Goal: Task Accomplishment & Management: Manage account settings

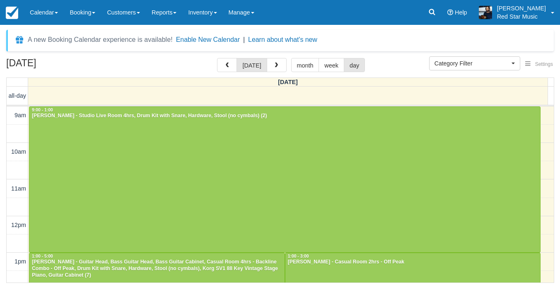
select select
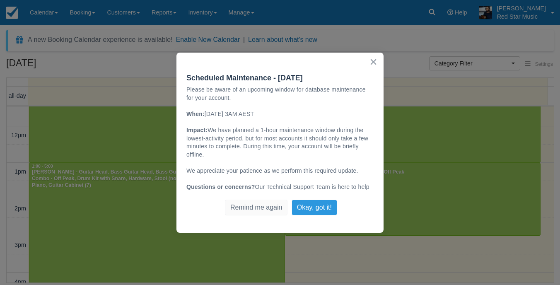
click at [314, 201] on button "Okay, got it!" at bounding box center [315, 208] width 46 height 16
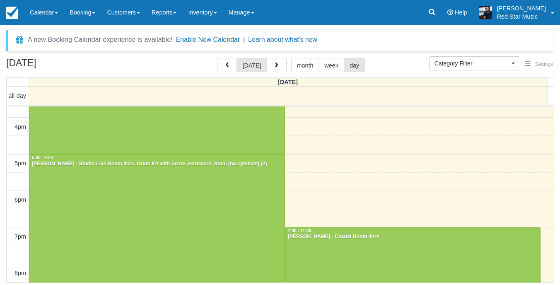
scroll to position [214, 0]
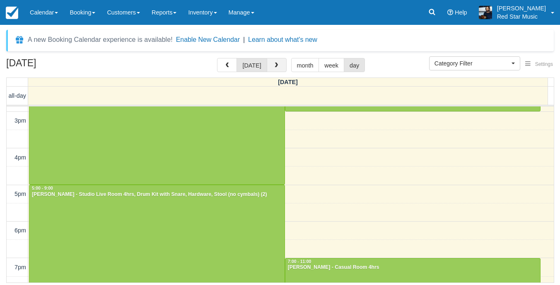
click at [276, 72] on button "button" at bounding box center [277, 65] width 20 height 14
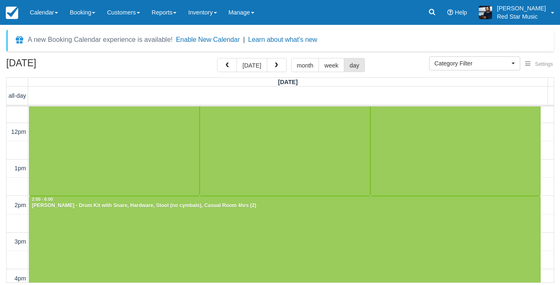
scroll to position [207, 0]
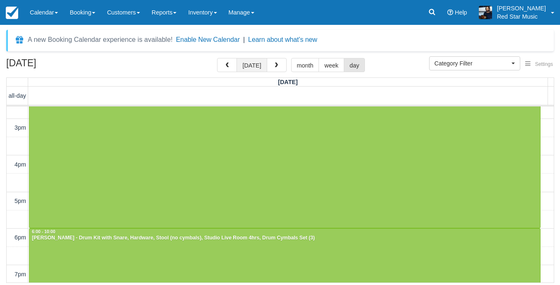
click at [259, 66] on button "today" at bounding box center [252, 65] width 30 height 14
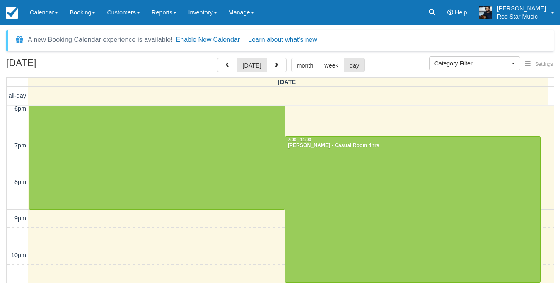
scroll to position [253, 0]
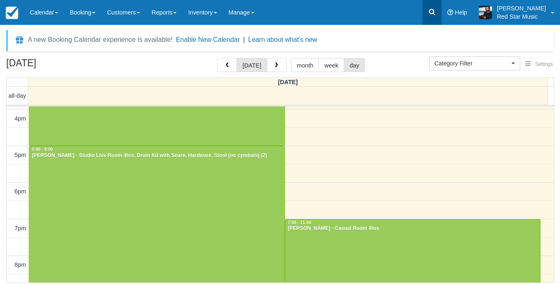
click at [435, 14] on link at bounding box center [432, 12] width 19 height 25
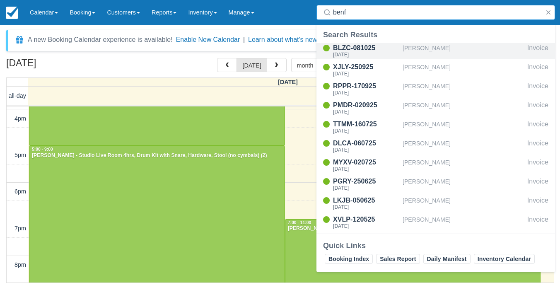
type input "benf"
click at [423, 53] on div "[PERSON_NAME]" at bounding box center [463, 51] width 121 height 16
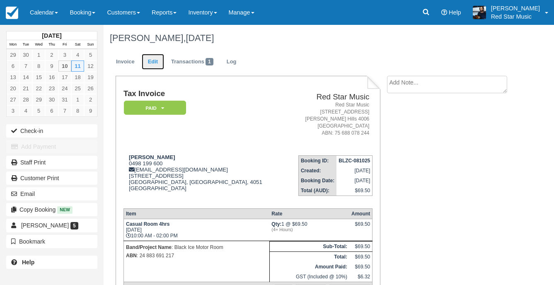
click at [151, 59] on link "Edit" at bounding box center [153, 62] width 22 height 16
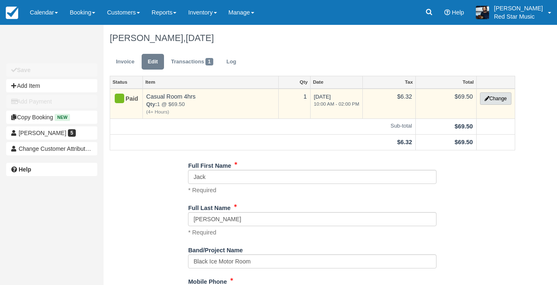
click at [501, 97] on button "Change" at bounding box center [495, 98] width 31 height 12
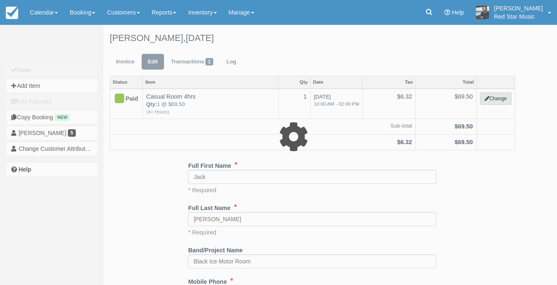
select select "6"
type input "69.50"
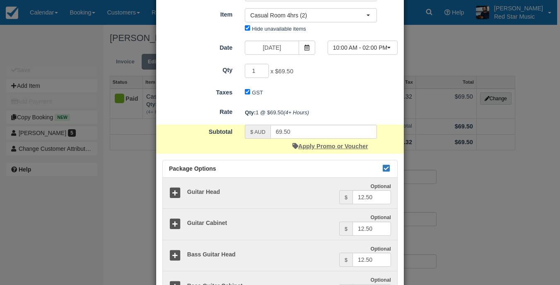
scroll to position [166, 0]
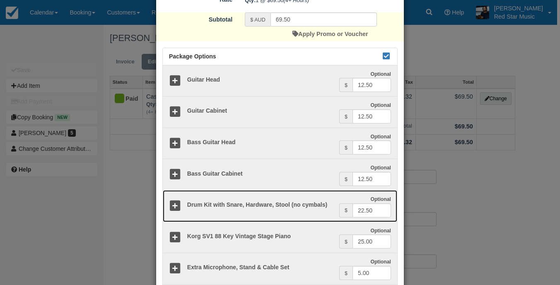
click at [177, 202] on icon at bounding box center [175, 206] width 12 height 12
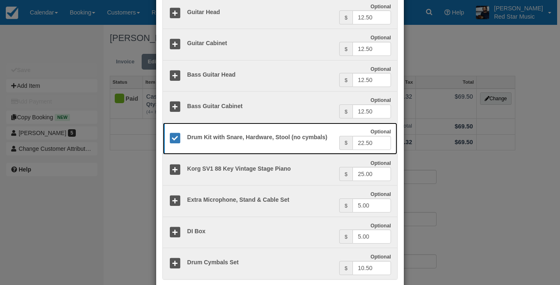
scroll to position [282, 0]
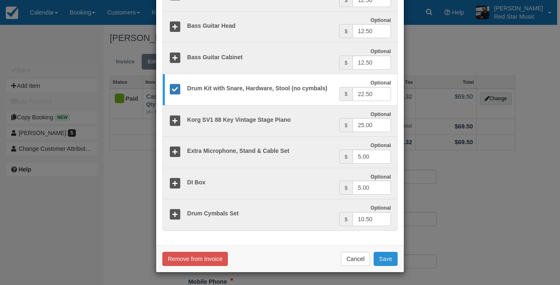
click at [386, 262] on button "Save" at bounding box center [386, 259] width 24 height 14
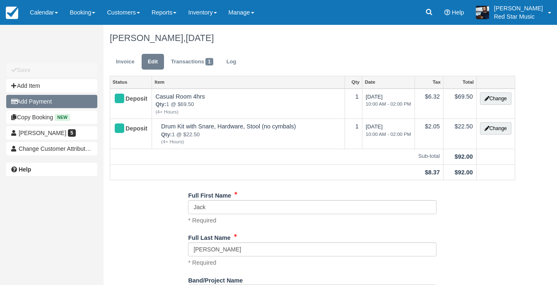
click at [70, 99] on button "Add Payment" at bounding box center [51, 101] width 91 height 13
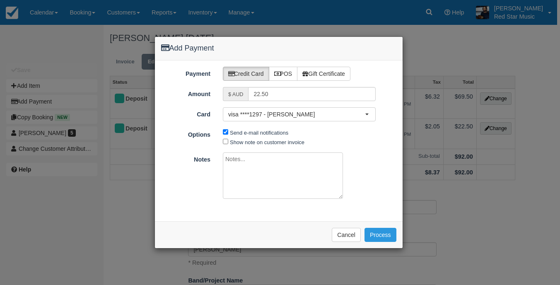
click at [310, 185] on textarea at bounding box center [283, 175] width 120 height 46
type textarea "Added via email - Dylan"
click at [378, 235] on button "Process" at bounding box center [381, 235] width 32 height 14
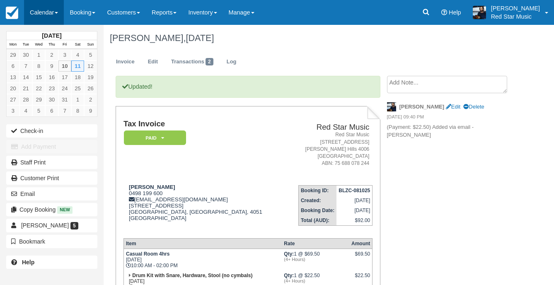
click at [54, 8] on link "Calendar" at bounding box center [44, 12] width 40 height 25
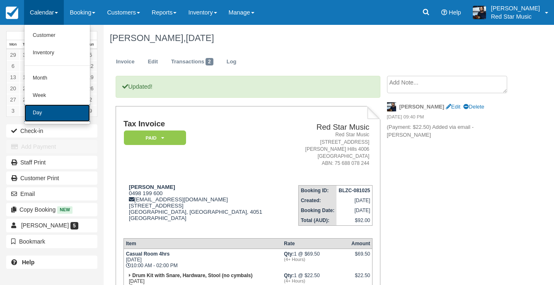
click at [71, 118] on link "Day" at bounding box center [56, 112] width 65 height 17
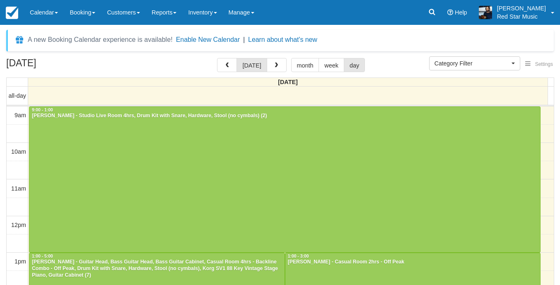
select select
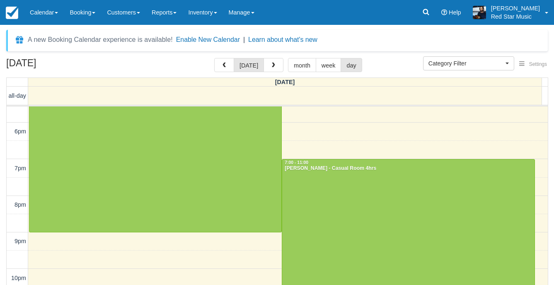
scroll to position [314, 0]
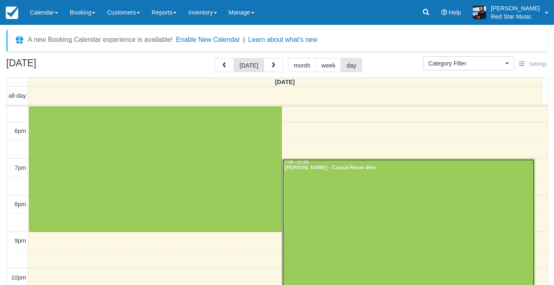
click at [366, 204] on div at bounding box center [408, 231] width 252 height 145
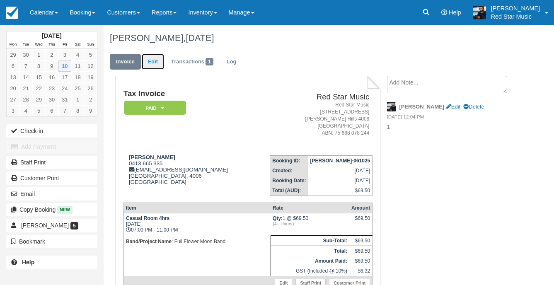
click at [157, 63] on link "Edit" at bounding box center [153, 62] width 22 height 16
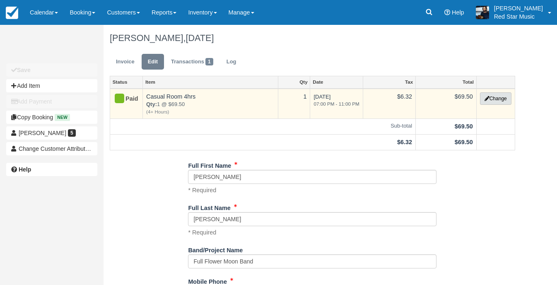
click at [498, 95] on button "Change" at bounding box center [495, 98] width 31 height 12
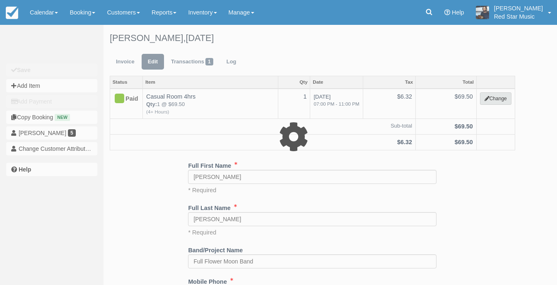
select select "6"
type input "69.50"
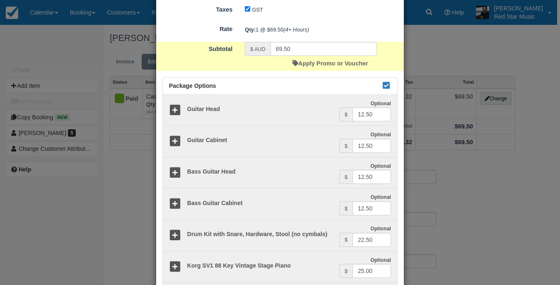
scroll to position [166, 0]
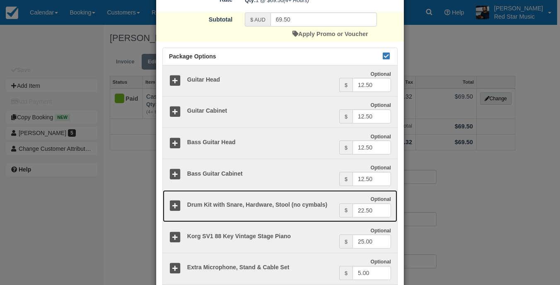
click at [175, 207] on icon at bounding box center [175, 206] width 12 height 12
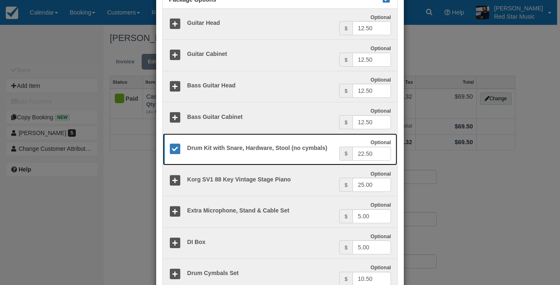
scroll to position [282, 0]
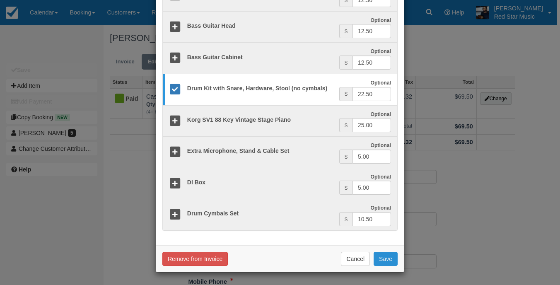
click at [384, 255] on button "Save" at bounding box center [386, 259] width 24 height 14
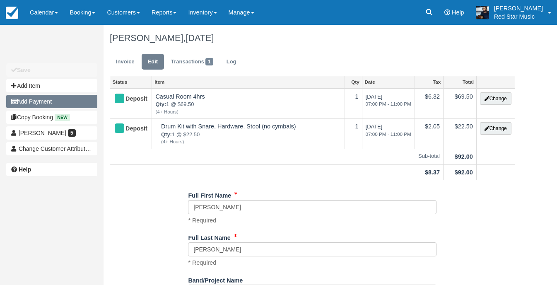
click at [43, 104] on button "Add Payment" at bounding box center [51, 101] width 91 height 13
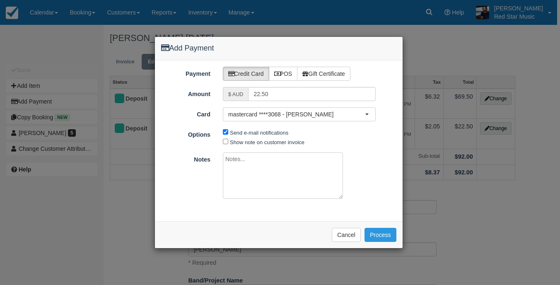
click at [275, 173] on textarea at bounding box center [283, 175] width 120 height 46
type textarea "Added drum kit via phone - Dylan"
click at [372, 235] on button "Process" at bounding box center [381, 235] width 32 height 14
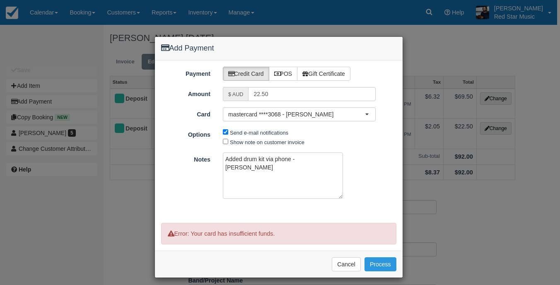
click at [425, 51] on div "Add Payment Payment Credit Card POS Gift Certificate Amount $ AUD 22.50 Card ma…" at bounding box center [280, 142] width 560 height 285
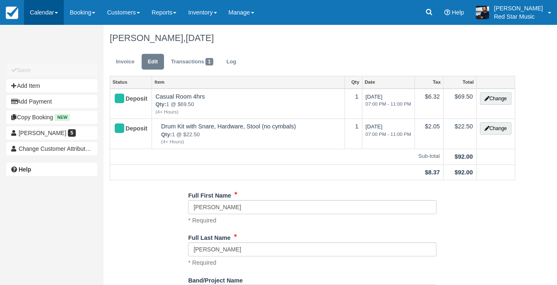
click at [53, 9] on link "Calendar" at bounding box center [44, 12] width 40 height 25
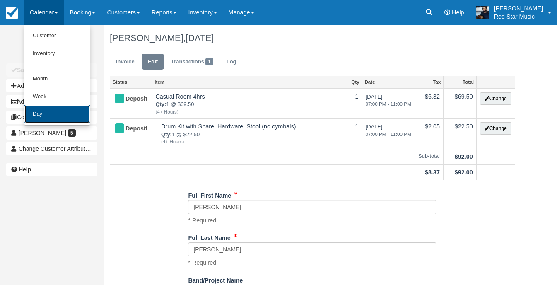
click at [53, 110] on link "Day" at bounding box center [56, 114] width 65 height 18
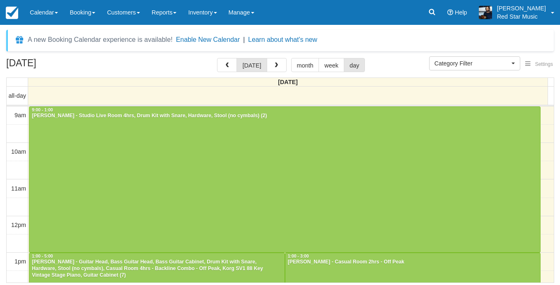
select select
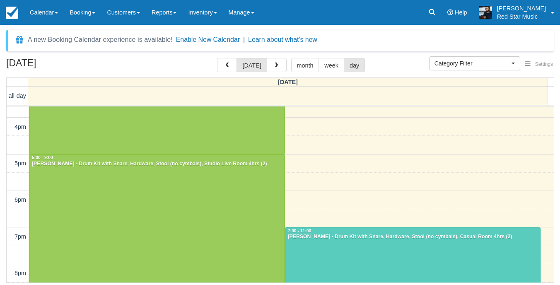
scroll to position [331, 0]
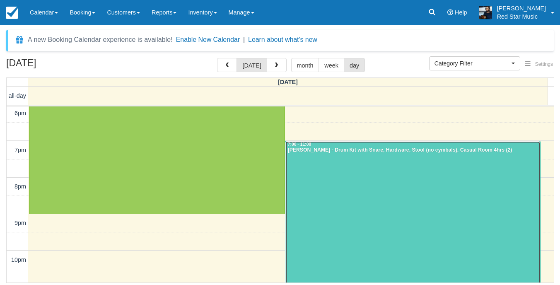
click at [377, 208] on div at bounding box center [412, 213] width 255 height 145
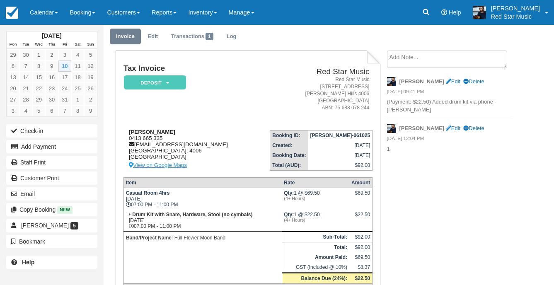
scroll to position [12, 0]
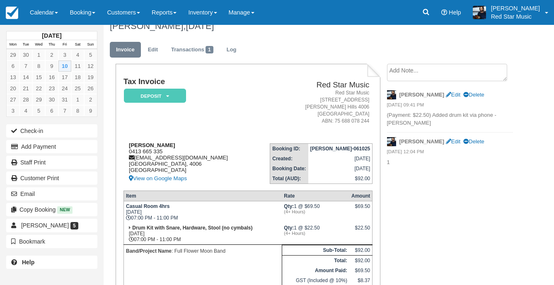
drag, startPoint x: 218, startPoint y: 158, endPoint x: 136, endPoint y: 158, distance: 81.6
click at [136, 158] on div "[PERSON_NAME] 0413 665 335 [EMAIL_ADDRESS][DOMAIN_NAME] [GEOGRAPHIC_DATA] [GEOG…" at bounding box center [186, 162] width 126 height 41
copy div "[EMAIL_ADDRESS][DOMAIN_NAME]"
